Goal: Find specific page/section: Find specific page/section

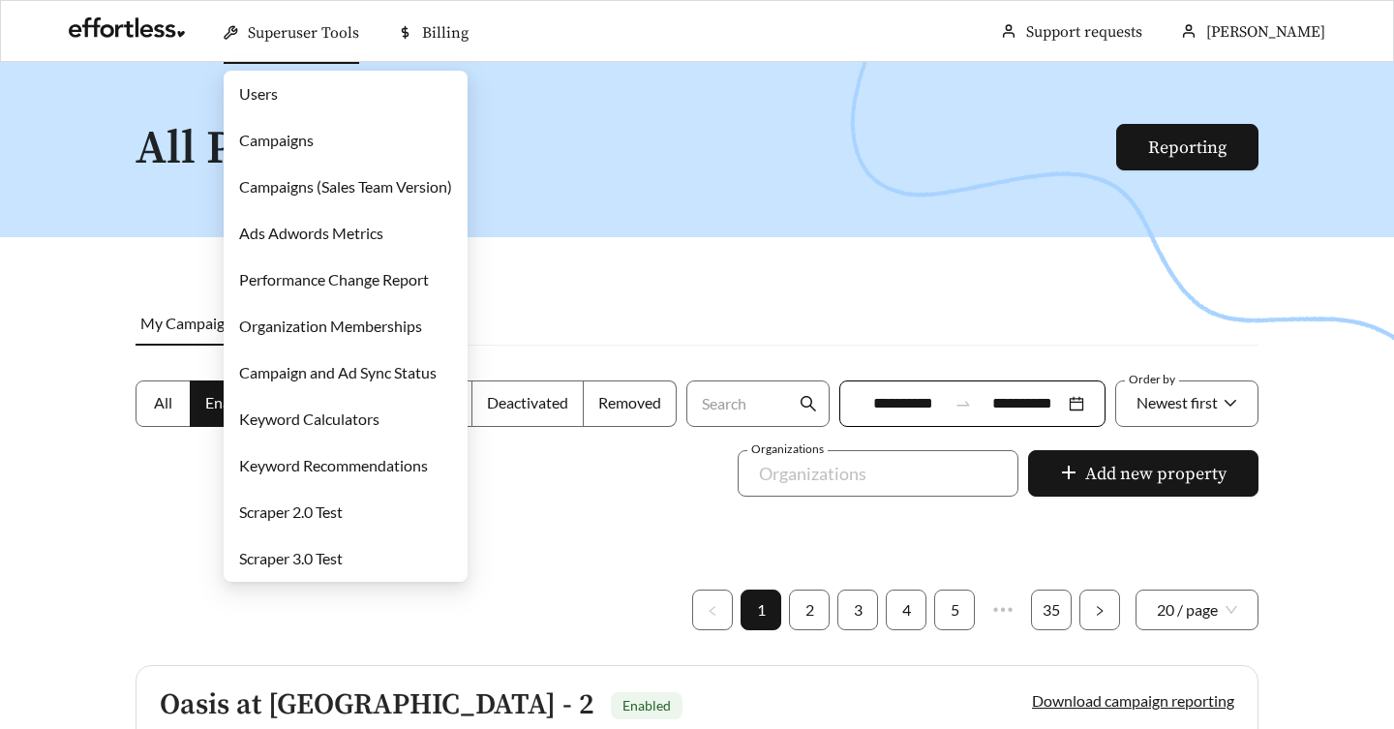
click at [259, 145] on link "Campaigns" at bounding box center [276, 140] width 75 height 18
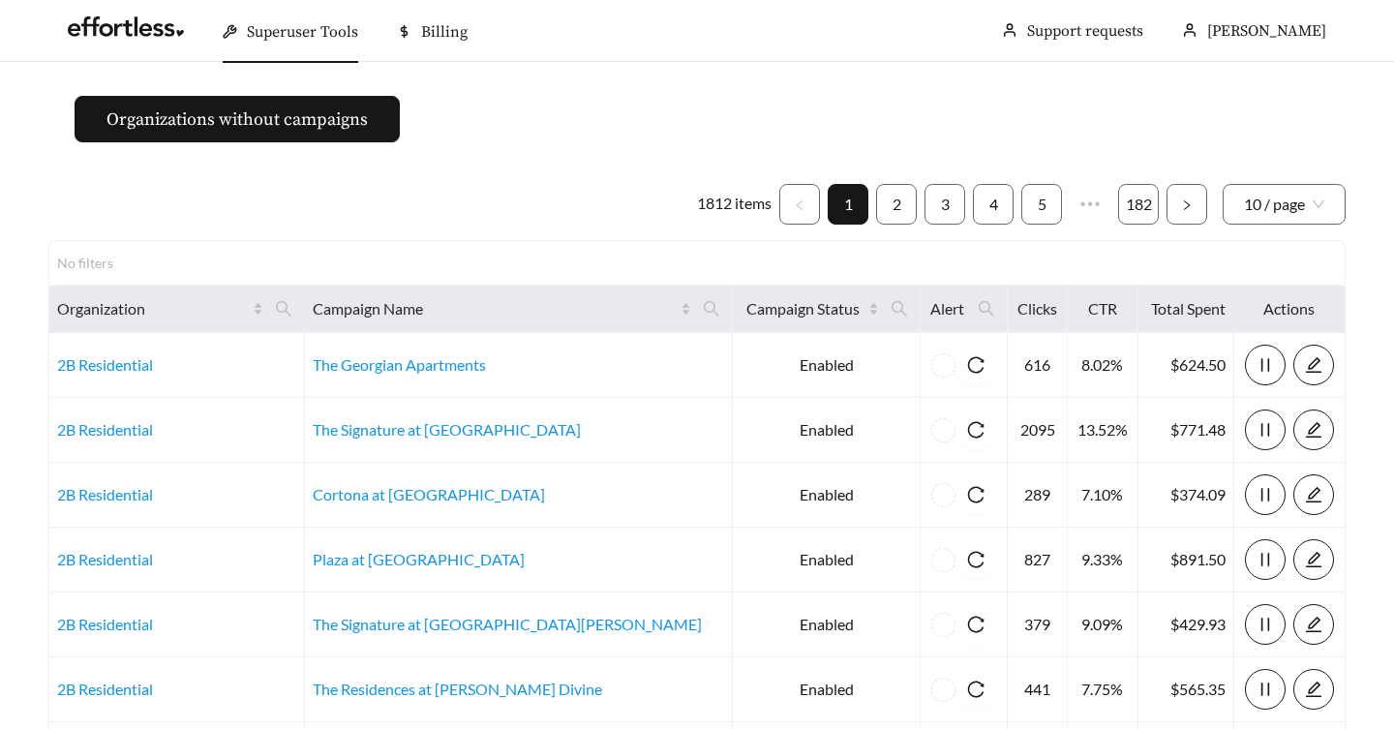
click at [496, 205] on ul "1812 items 1 2 3 4 5 ••• 182 10 / page" at bounding box center [696, 204] width 1297 height 41
